Goal: Information Seeking & Learning: Learn about a topic

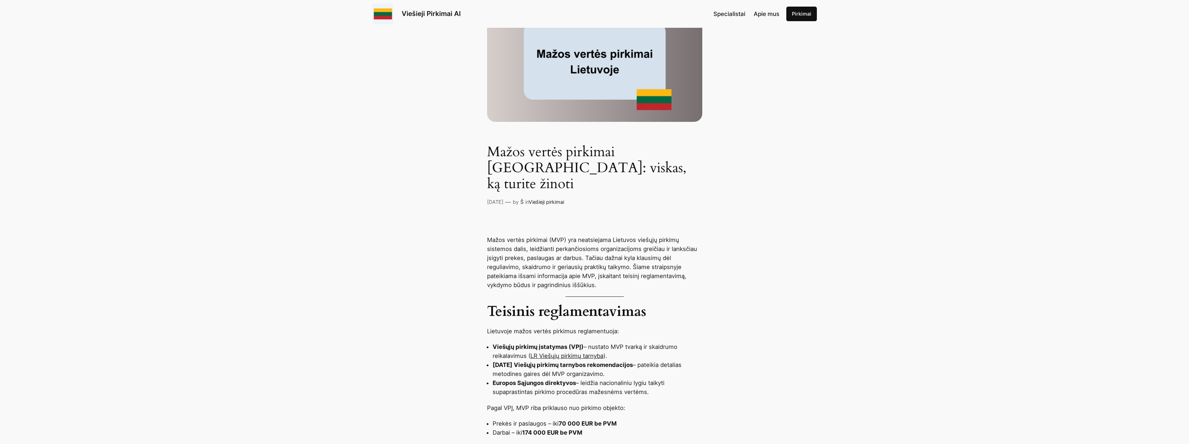
scroll to position [69, 0]
click at [291, 132] on div "Mažos vertės pirkimai [GEOGRAPHIC_DATA]: viskas, ką turite žinoti [DATE] — by Š…" at bounding box center [594, 86] width 1189 height 242
click at [575, 353] on link "LR Viešųjų pirkimų tarnyba" at bounding box center [566, 356] width 73 height 7
click at [587, 255] on p "Mažos vertės pirkimai (MVP) yra neatsiejama Lietuvos viešųjų pirkimų sistemos d…" at bounding box center [594, 263] width 215 height 54
drag, startPoint x: 792, startPoint y: 145, endPoint x: 766, endPoint y: 140, distance: 27.3
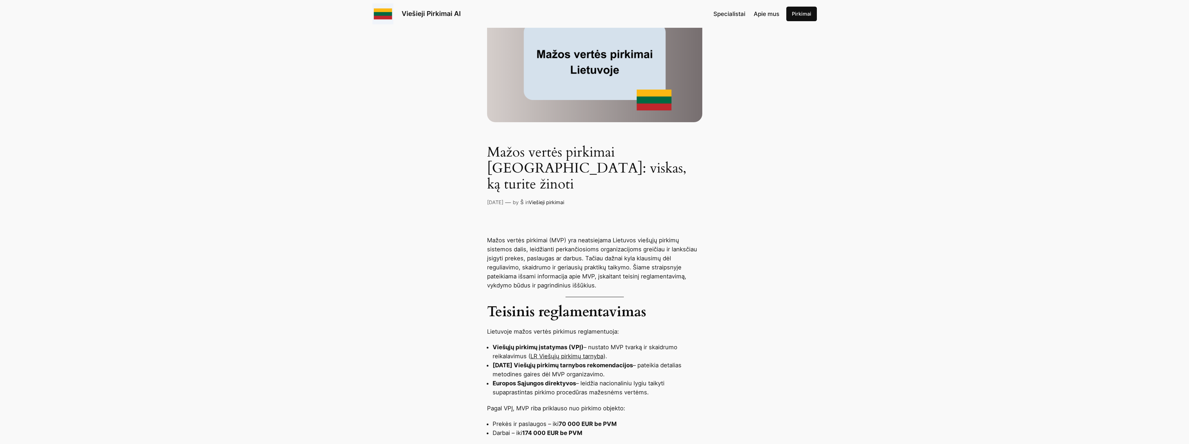
click at [792, 145] on div "Mažos vertės pirkimai [GEOGRAPHIC_DATA]: viskas, ką turite žinoti [DATE] — by Š…" at bounding box center [594, 86] width 1189 height 242
drag, startPoint x: 297, startPoint y: 163, endPoint x: 303, endPoint y: 119, distance: 43.7
click at [297, 162] on div "Mažos vertės pirkimai [GEOGRAPHIC_DATA]: viskas, ką turite žinoti [DATE] — by Š…" at bounding box center [594, 86] width 1189 height 242
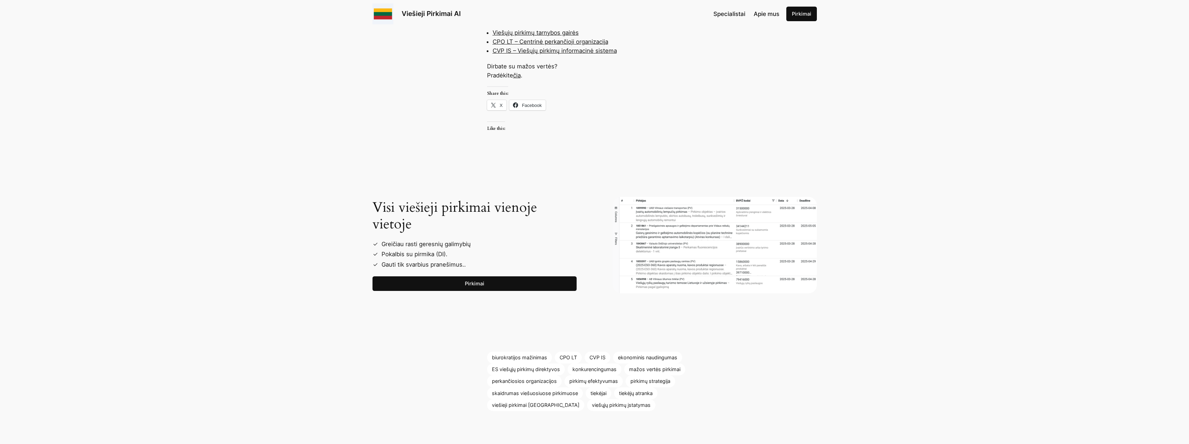
scroll to position [694, 0]
